Goal: Information Seeking & Learning: Learn about a topic

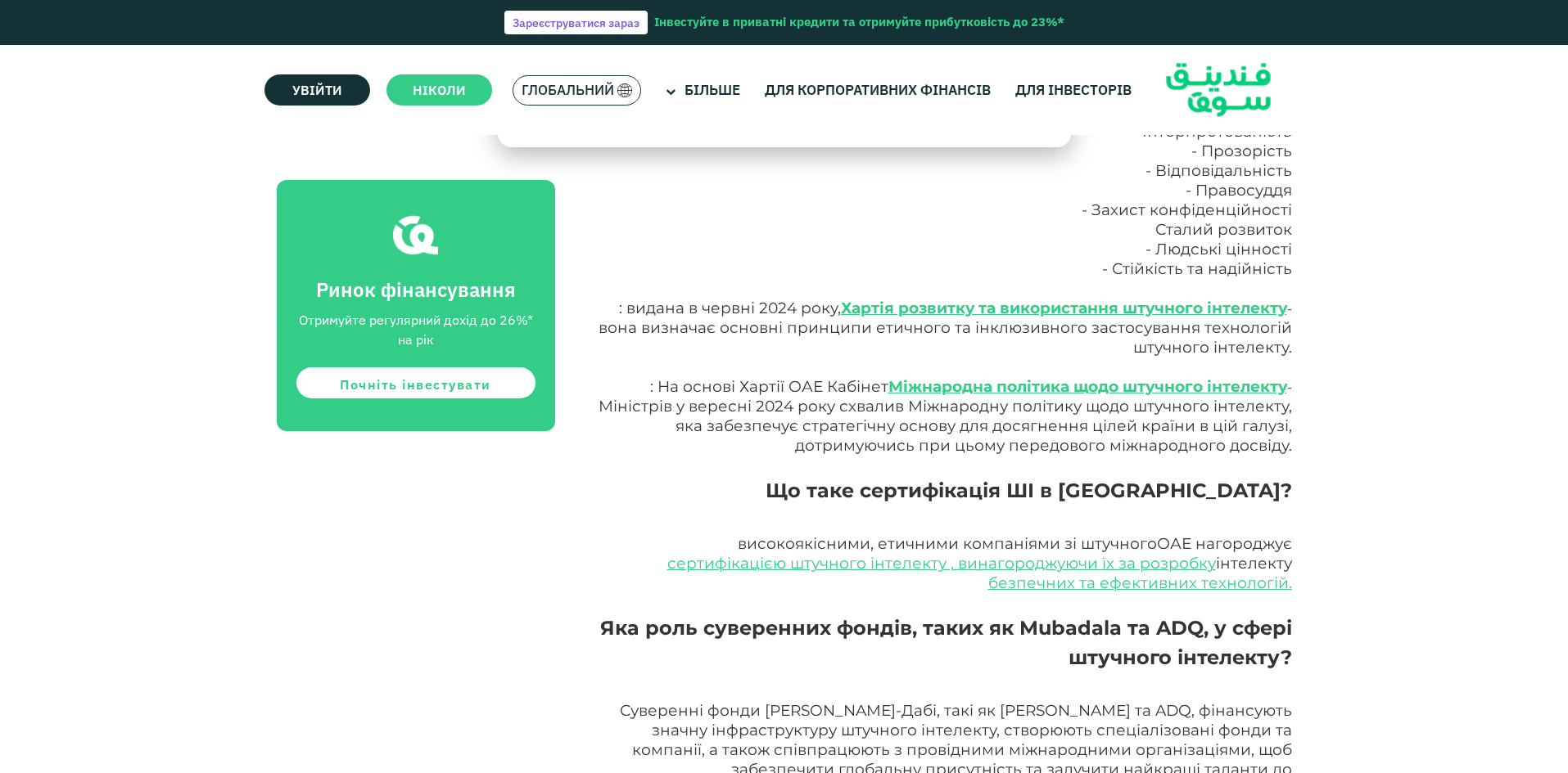
scroll to position [3519, 0]
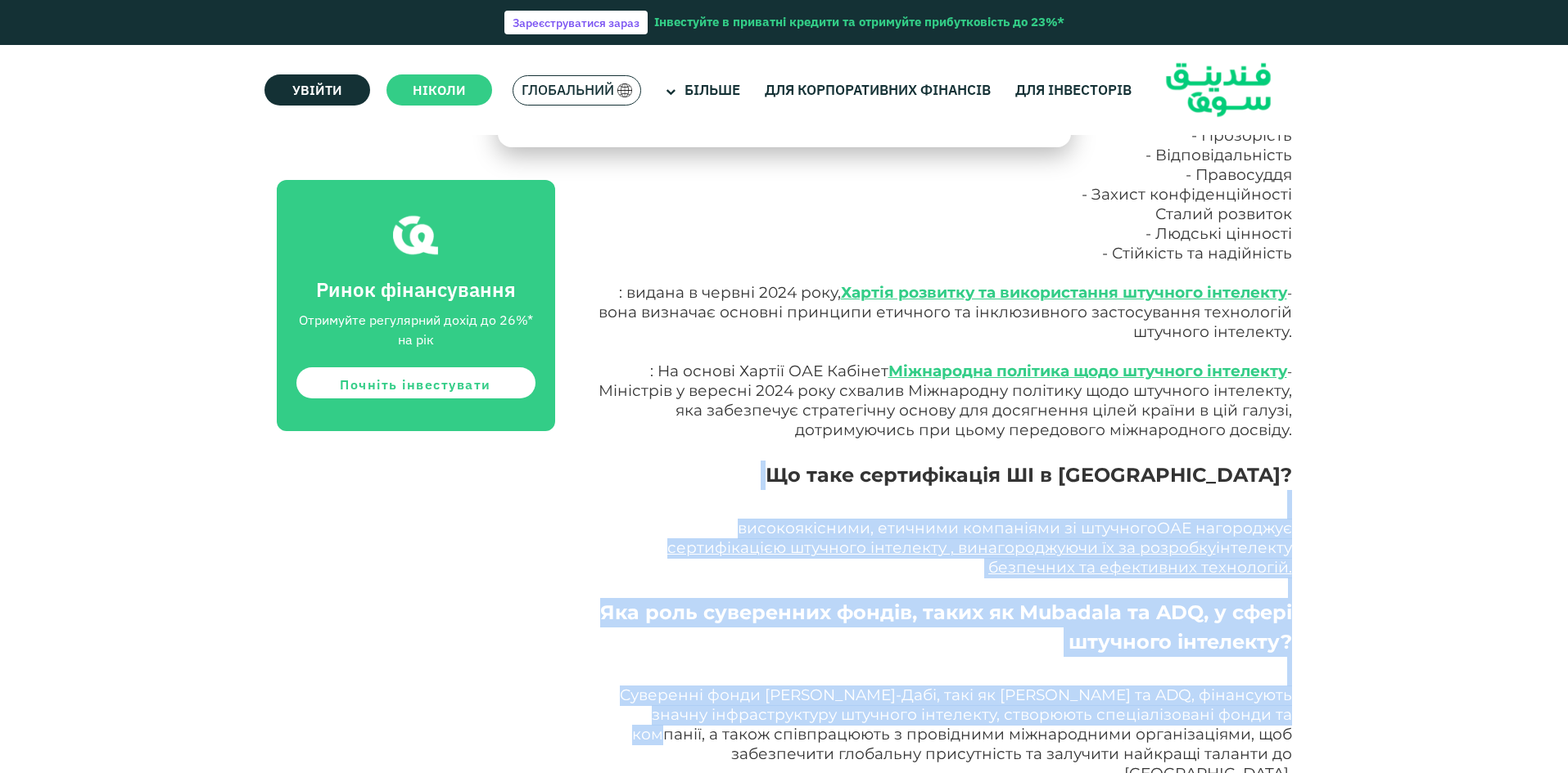
drag, startPoint x: 1566, startPoint y: 443, endPoint x: 1571, endPoint y: 675, distance: 232.1
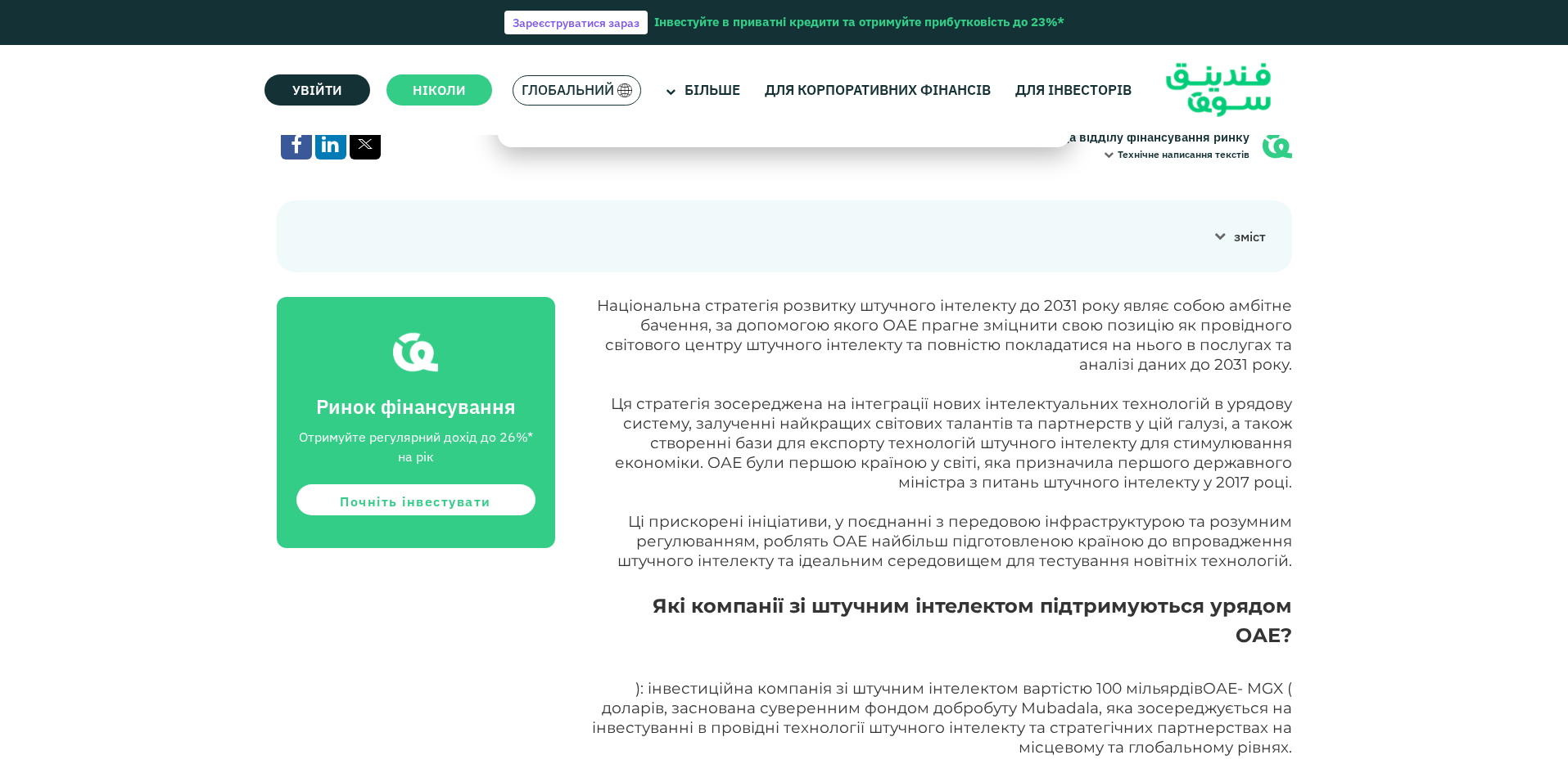
scroll to position [814, 0]
